Goal: Communication & Community: Connect with others

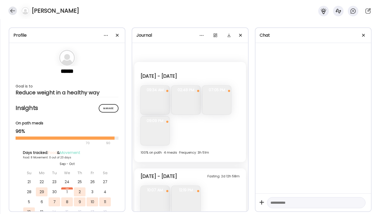
click at [10, 8] on div at bounding box center [12, 11] width 8 height 8
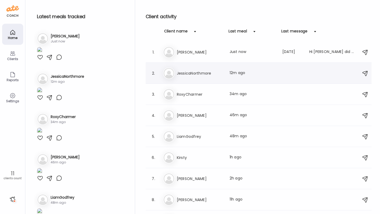
click at [195, 74] on h3 "JessicaNorthmore" at bounding box center [200, 73] width 46 height 6
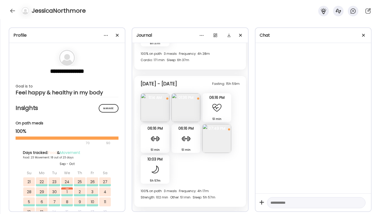
scroll to position [3529, 0]
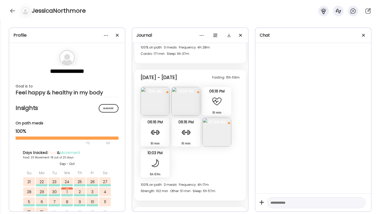
click at [220, 139] on img at bounding box center [216, 132] width 29 height 29
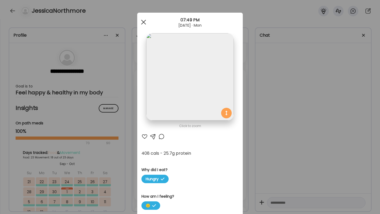
click at [144, 22] on span at bounding box center [143, 22] width 5 height 5
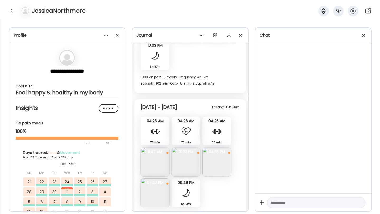
scroll to position [3668, 0]
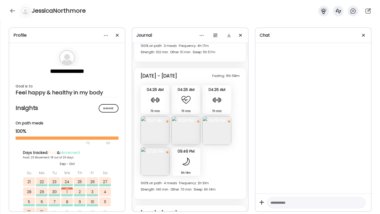
click at [216, 135] on img at bounding box center [216, 130] width 29 height 29
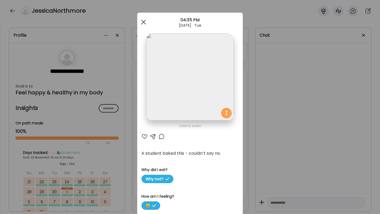
click at [145, 23] on div at bounding box center [143, 22] width 11 height 11
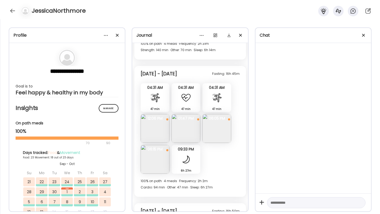
scroll to position [3998, 0]
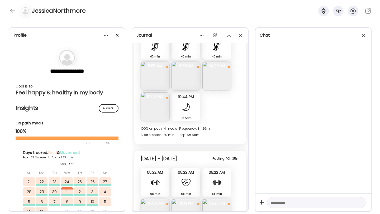
click at [218, 77] on img at bounding box center [216, 76] width 29 height 29
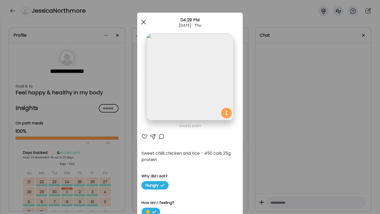
click at [144, 22] on span at bounding box center [143, 22] width 5 height 5
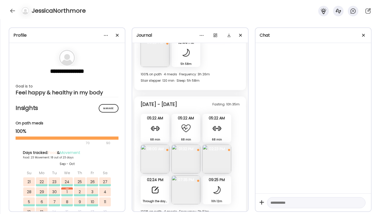
scroll to position [4100, 0]
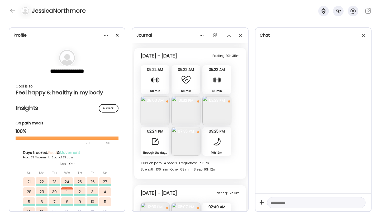
click at [189, 144] on img at bounding box center [186, 141] width 29 height 29
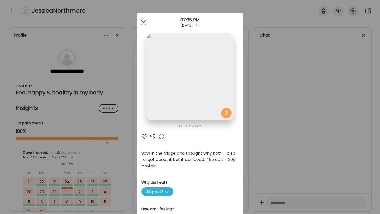
click at [143, 23] on div at bounding box center [143, 22] width 11 height 11
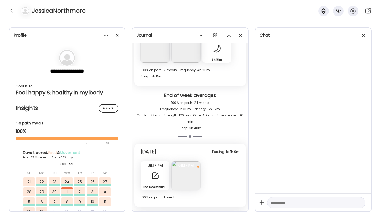
scroll to position [4276, 0]
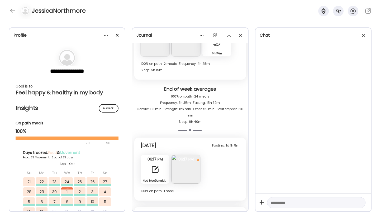
click at [194, 168] on img at bounding box center [186, 169] width 29 height 29
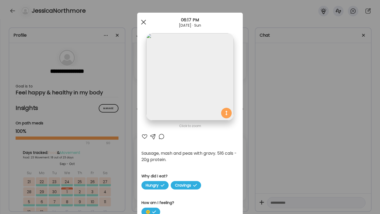
click at [141, 22] on div at bounding box center [143, 22] width 11 height 11
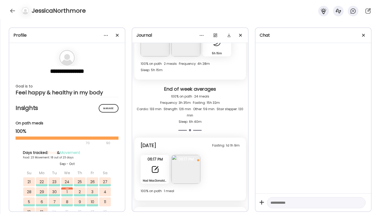
click at [158, 169] on div at bounding box center [155, 169] width 11 height 11
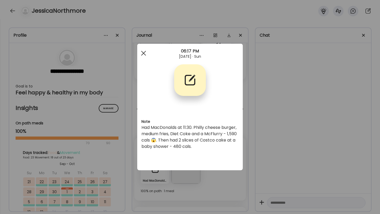
click at [142, 52] on span at bounding box center [143, 53] width 5 height 5
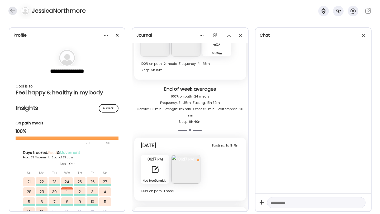
click at [11, 11] on div at bounding box center [12, 11] width 8 height 8
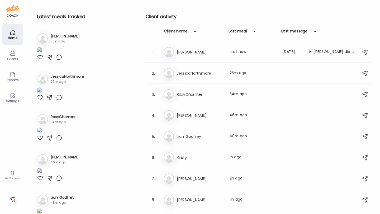
click at [42, 54] on img at bounding box center [39, 50] width 5 height 7
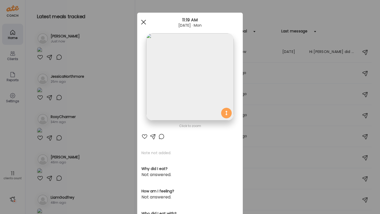
click at [144, 22] on span at bounding box center [143, 22] width 5 height 5
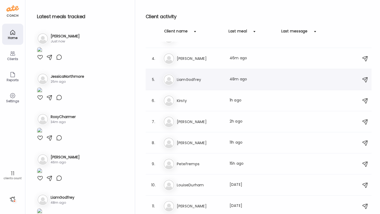
scroll to position [0, 0]
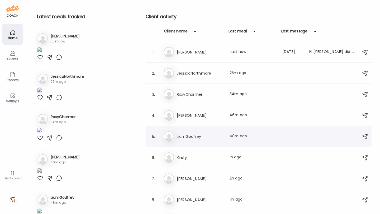
click at [197, 137] on h3 "LiamGodfrey" at bounding box center [200, 137] width 46 height 6
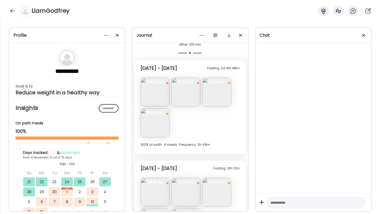
scroll to position [1670, 0]
click at [157, 89] on img at bounding box center [155, 92] width 29 height 29
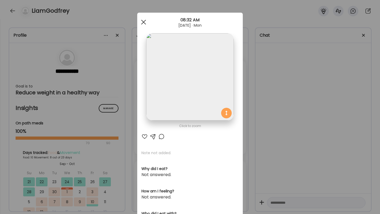
click at [143, 21] on span at bounding box center [143, 22] width 5 height 5
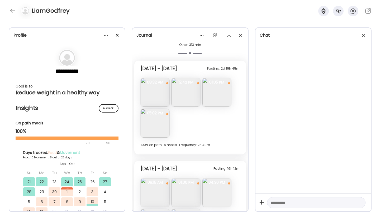
click at [184, 90] on img at bounding box center [186, 92] width 29 height 29
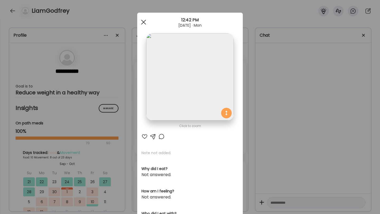
click at [143, 22] on span at bounding box center [143, 22] width 5 height 5
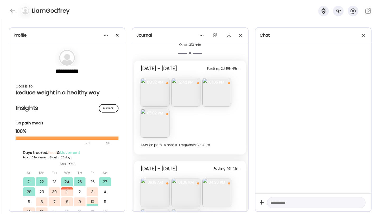
click at [163, 117] on img at bounding box center [155, 123] width 29 height 29
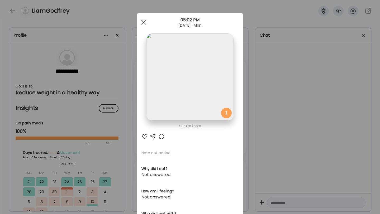
click at [143, 22] on span at bounding box center [143, 22] width 5 height 5
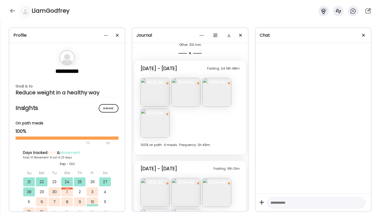
scroll to position [1779, 0]
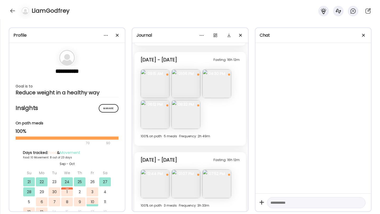
click at [155, 115] on img at bounding box center [155, 114] width 29 height 29
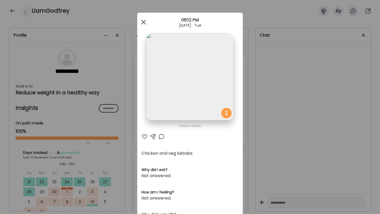
click at [144, 23] on span at bounding box center [143, 22] width 5 height 5
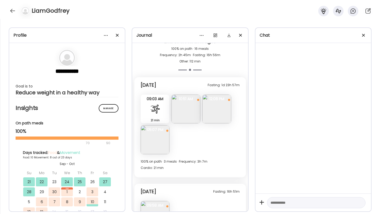
scroll to position [2145, 0]
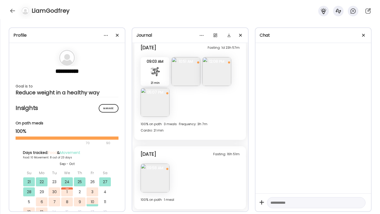
click at [160, 182] on img at bounding box center [155, 178] width 29 height 29
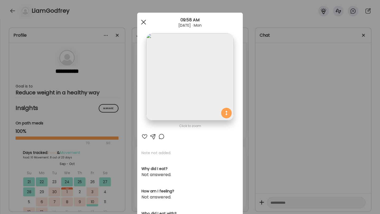
click at [143, 22] on span at bounding box center [143, 22] width 5 height 5
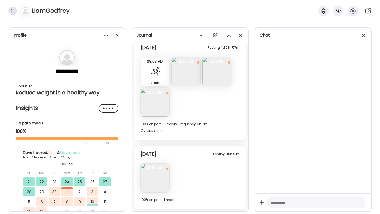
click at [14, 9] on div at bounding box center [12, 11] width 8 height 8
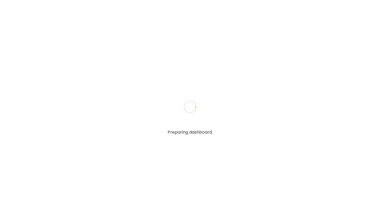
type input "**********"
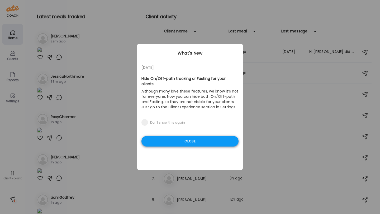
click at [166, 136] on div "Close" at bounding box center [189, 141] width 97 height 11
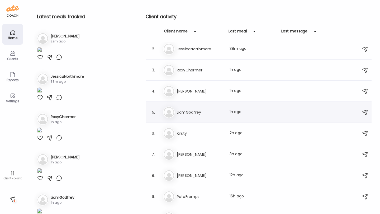
scroll to position [29, 0]
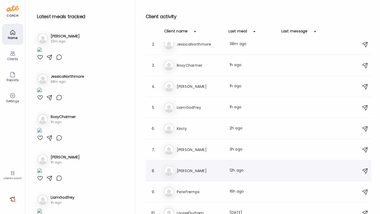
click at [195, 178] on div "8. Lo Louise Last meal: 12h ago" at bounding box center [259, 170] width 226 height 21
click at [194, 167] on div "Lo Louise Last meal: 12h ago" at bounding box center [259, 171] width 193 height 12
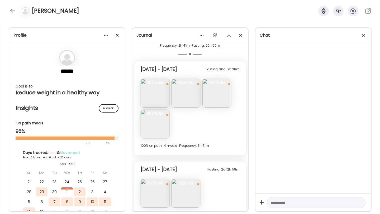
scroll to position [50, 0]
click at [9, 14] on div "[PERSON_NAME]" at bounding box center [190, 9] width 380 height 19
click at [12, 13] on div at bounding box center [12, 11] width 8 height 8
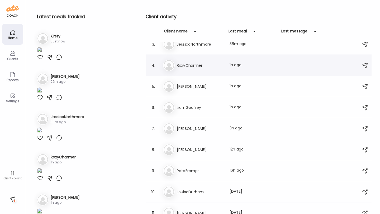
click at [190, 64] on h3 "RoxyCharmer" at bounding box center [200, 65] width 46 height 6
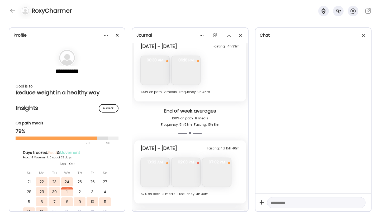
scroll to position [1435, 0]
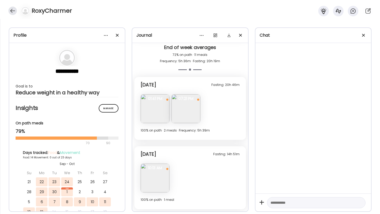
click at [12, 12] on div at bounding box center [12, 11] width 8 height 8
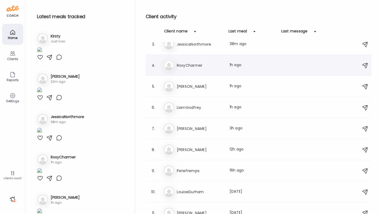
click at [200, 71] on div "4. Ro RoxyCharmer Last meal: 1h ago" at bounding box center [259, 65] width 226 height 21
click at [212, 63] on h3 "RoxyCharmer" at bounding box center [200, 65] width 46 height 6
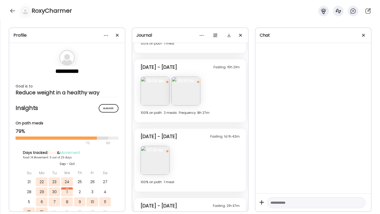
scroll to position [1267, 0]
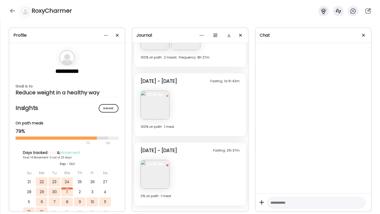
click at [156, 103] on img at bounding box center [155, 105] width 29 height 29
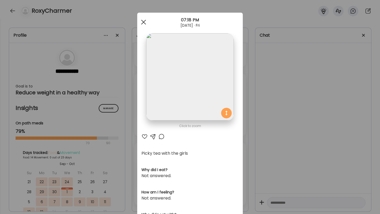
click at [145, 20] on div at bounding box center [143, 22] width 11 height 11
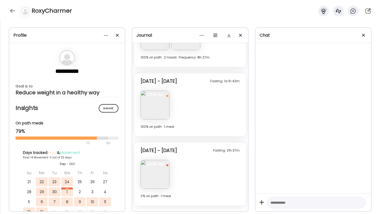
scroll to position [1368, 0]
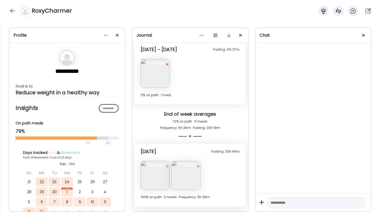
click at [156, 68] on img at bounding box center [155, 73] width 29 height 29
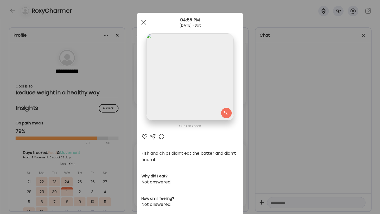
click at [145, 22] on div at bounding box center [143, 22] width 11 height 11
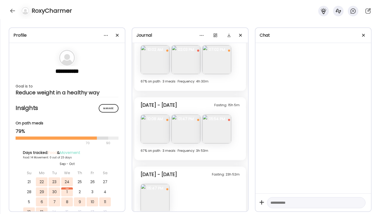
scroll to position [1030, 0]
